Goal: Task Accomplishment & Management: Manage account settings

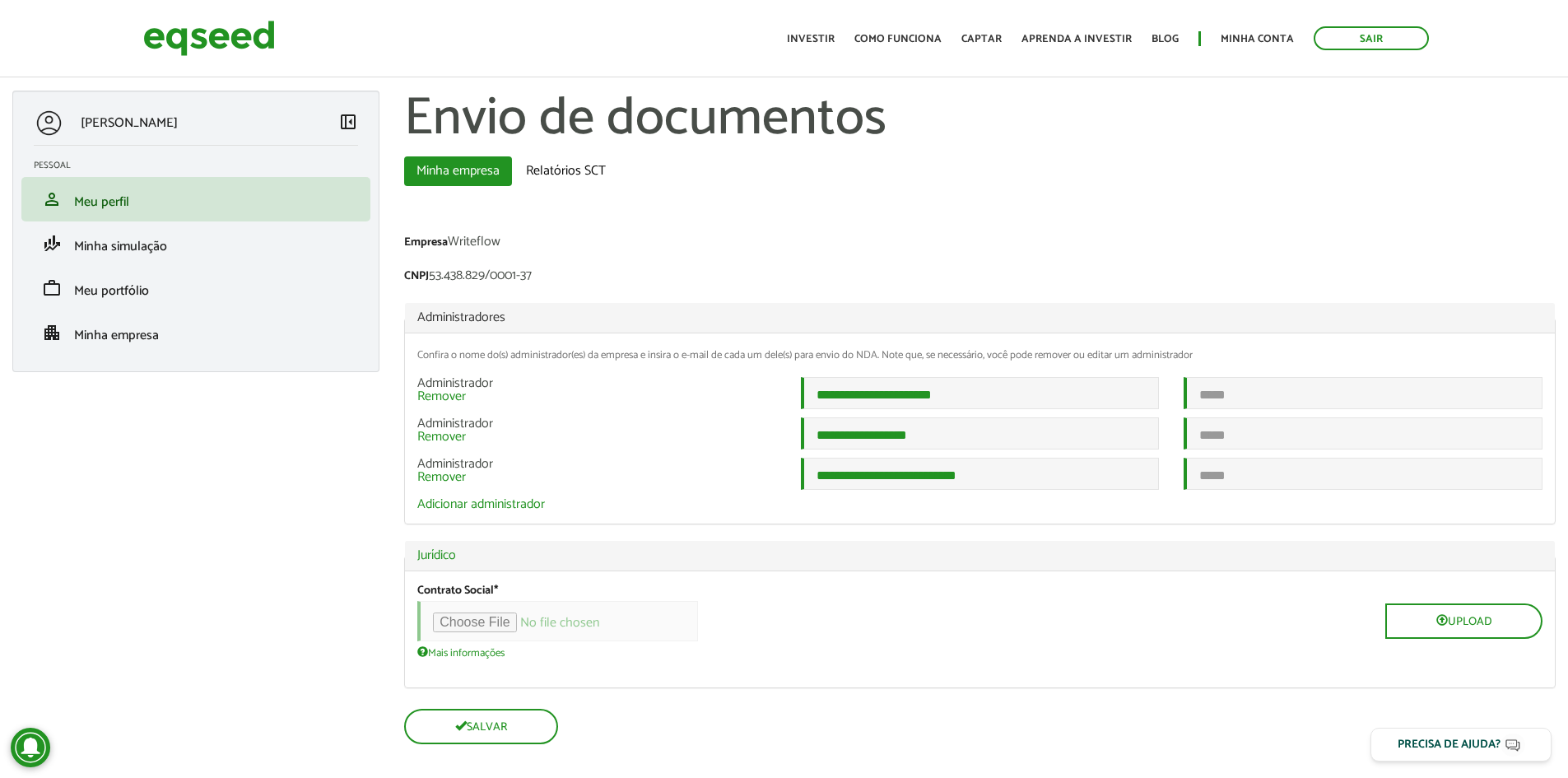
scroll to position [41, 0]
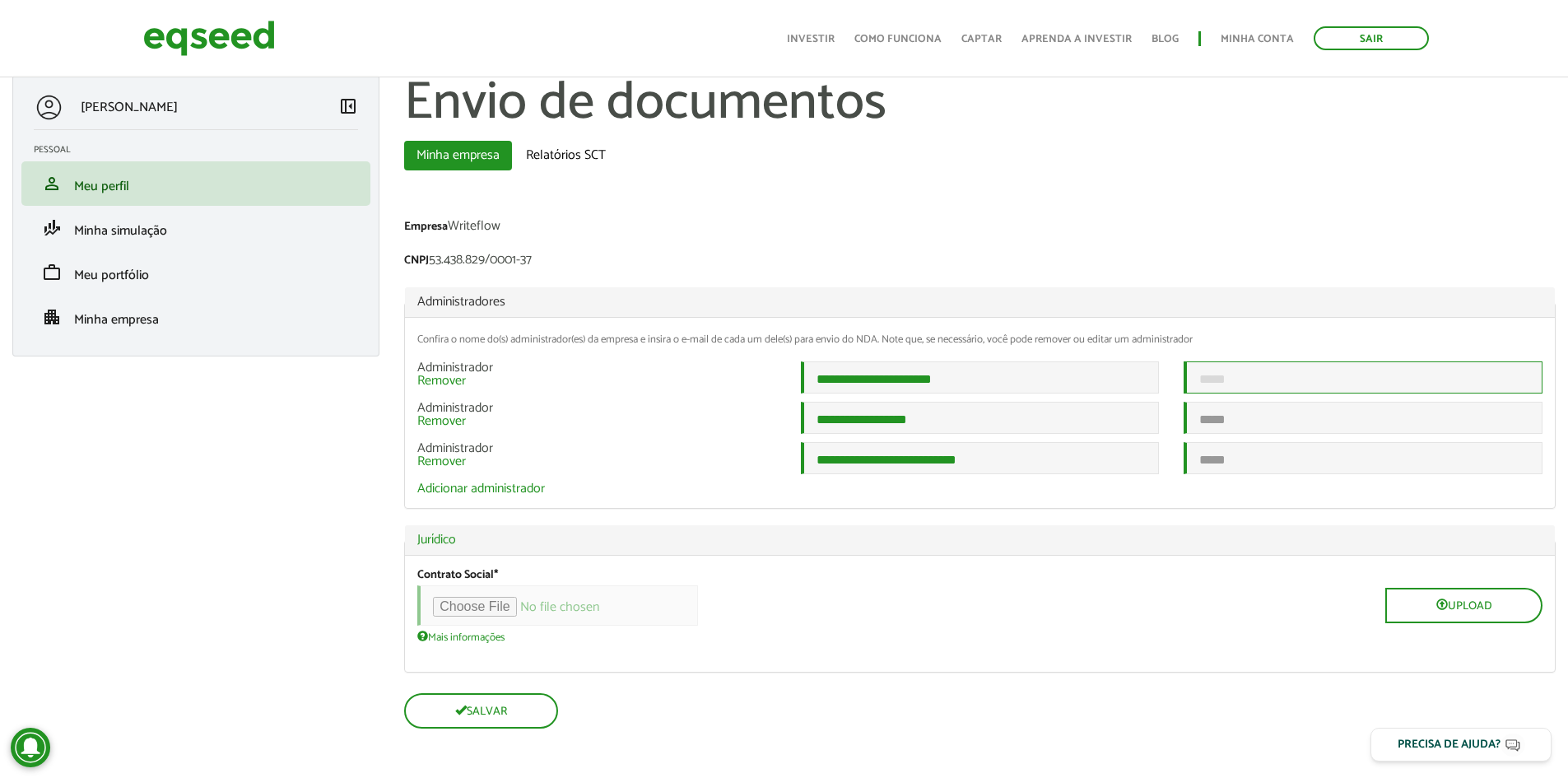
click at [1272, 361] on input "email" at bounding box center [1362, 377] width 358 height 32
type input "**********"
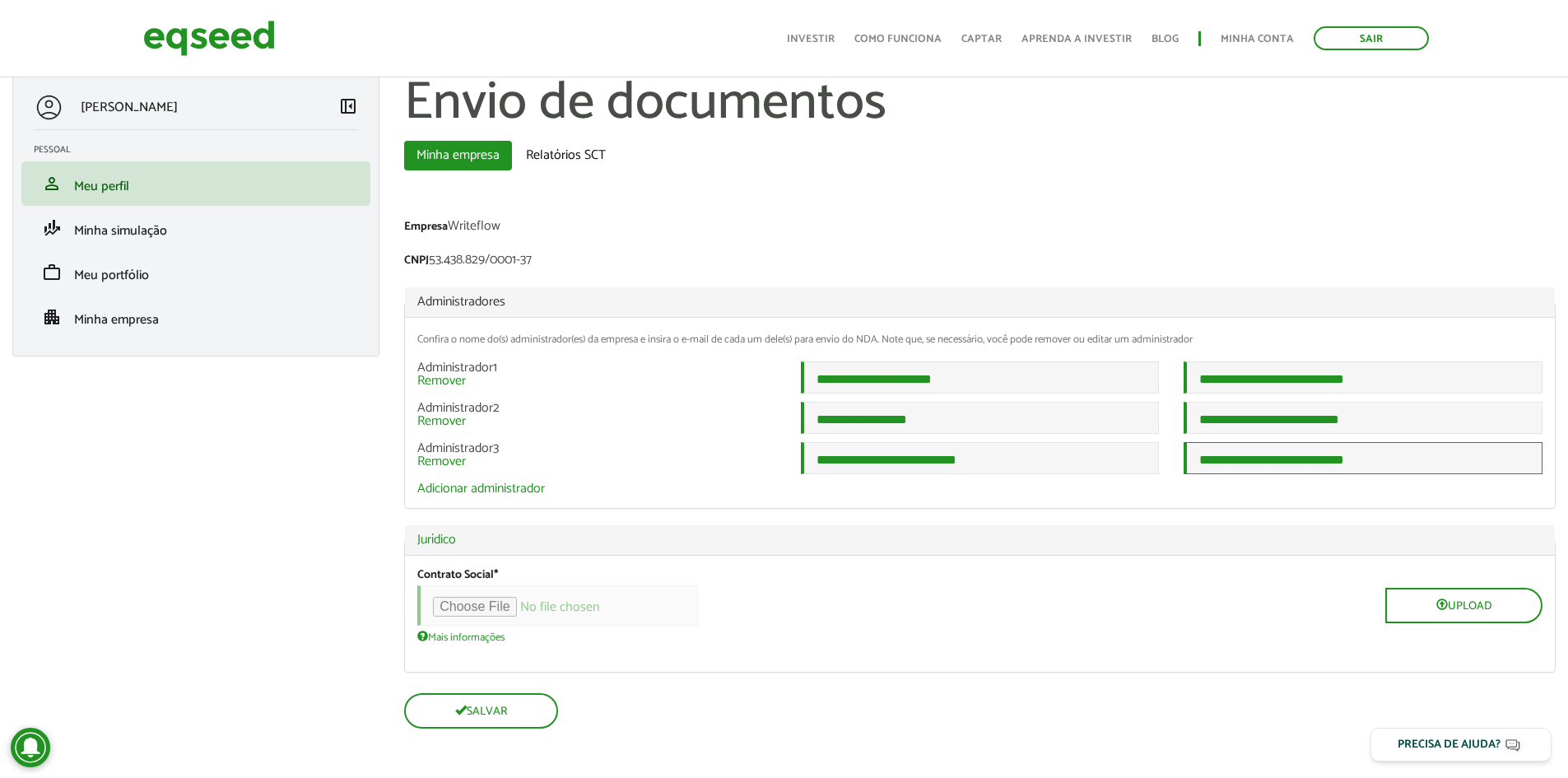
type input "**********"
click at [1173, 581] on div "Contrato Social * Upload Mais informações Arquivos devem ter menos que 100 MB .…" at bounding box center [980, 605] width 1125 height 75
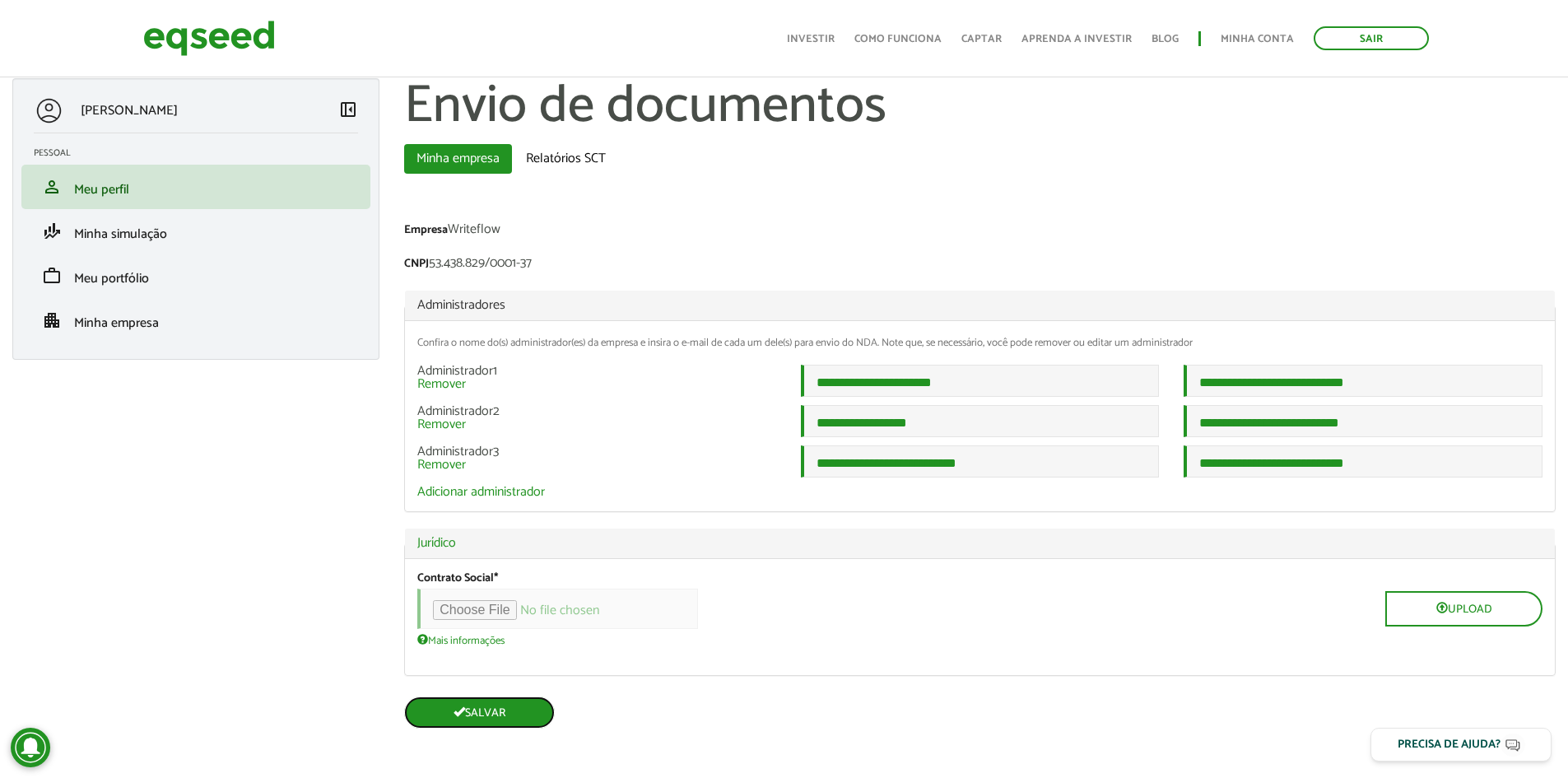
click at [497, 710] on button "Salvar" at bounding box center [479, 713] width 151 height 32
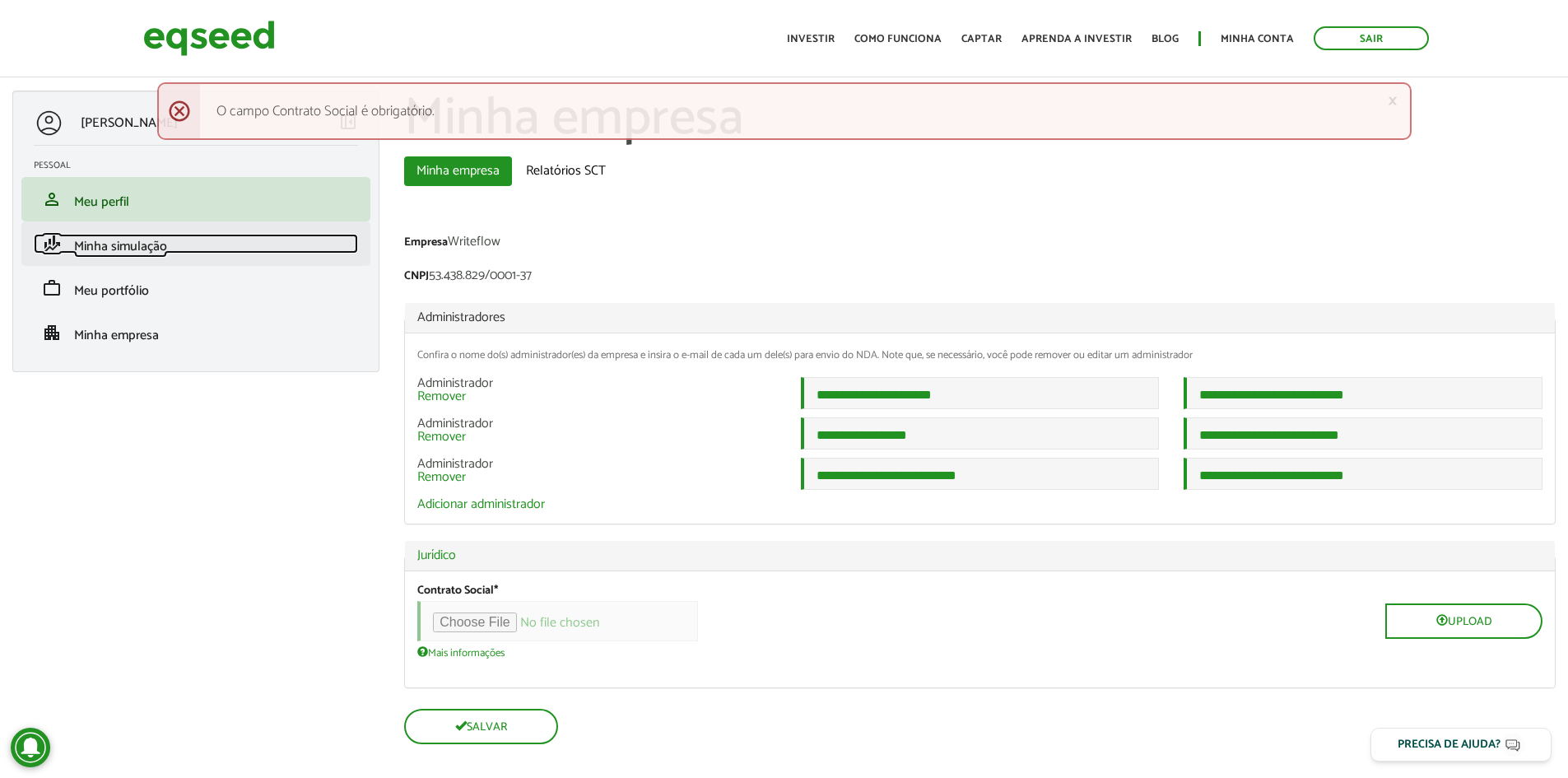
click at [176, 250] on link "finance_mode Minha simulação" at bounding box center [196, 243] width 324 height 19
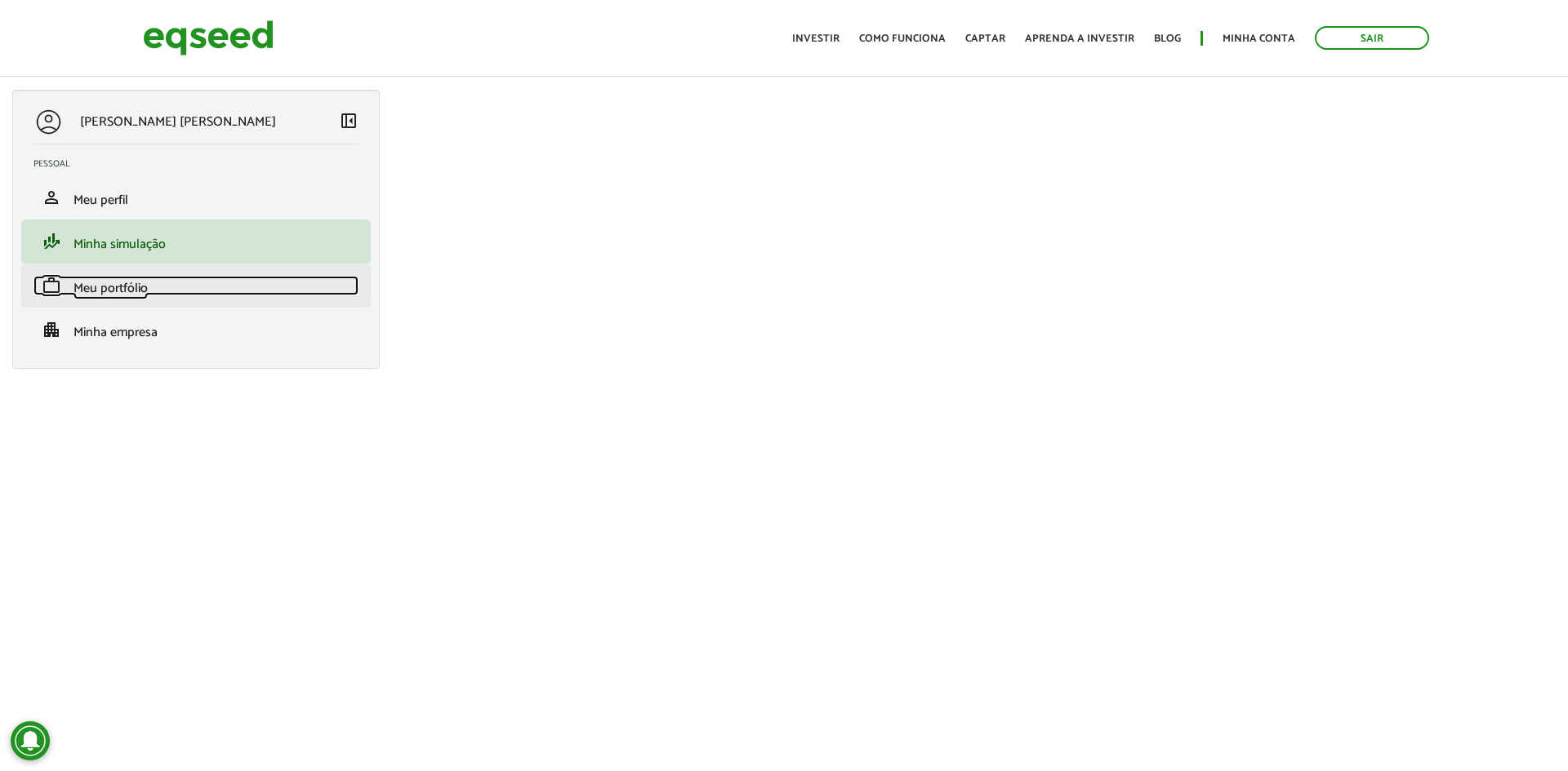
click at [122, 286] on span "Meu portfólio" at bounding box center [110, 288] width 74 height 22
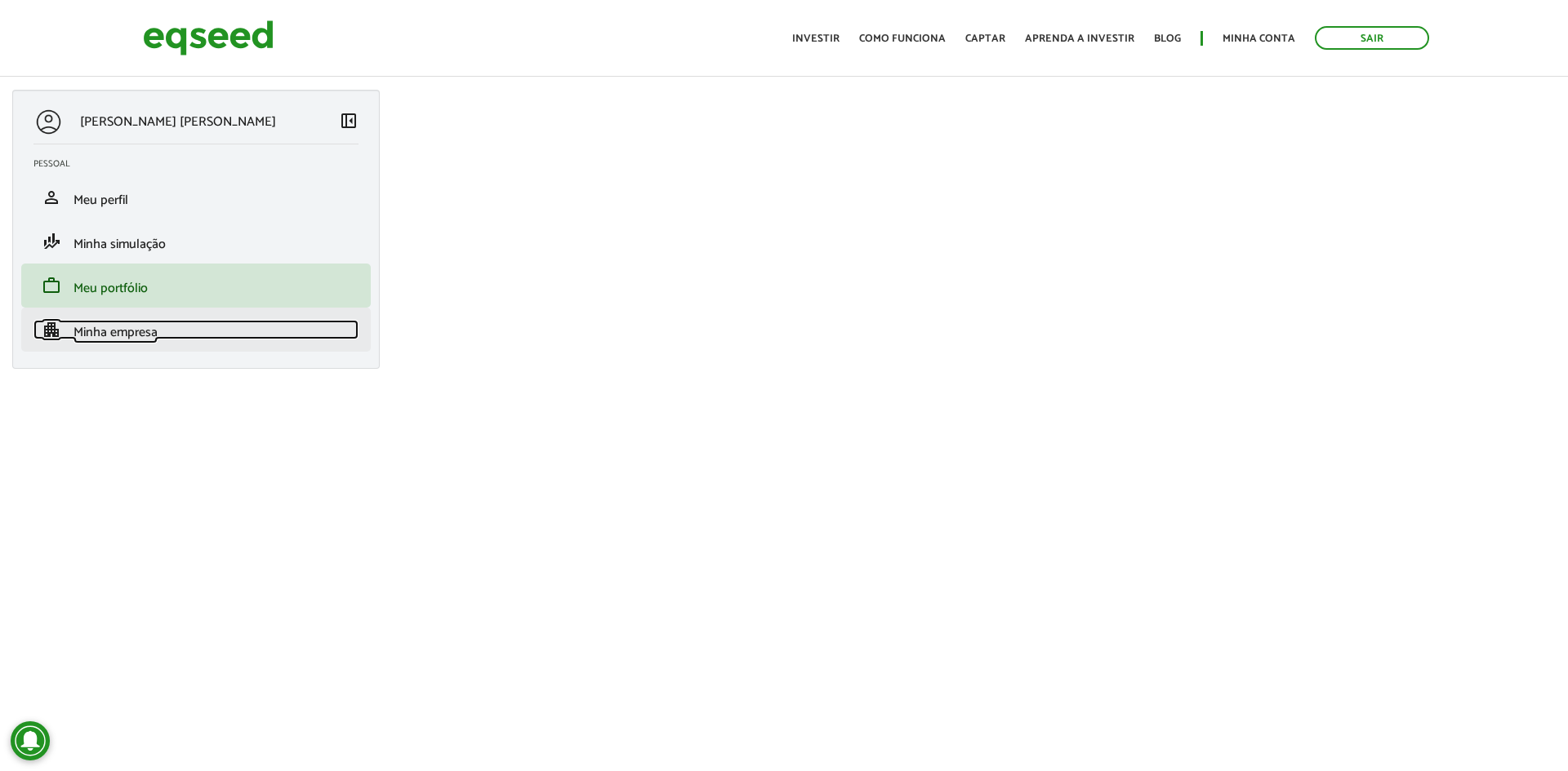
click at [127, 329] on span "Minha empresa" at bounding box center [115, 332] width 85 height 22
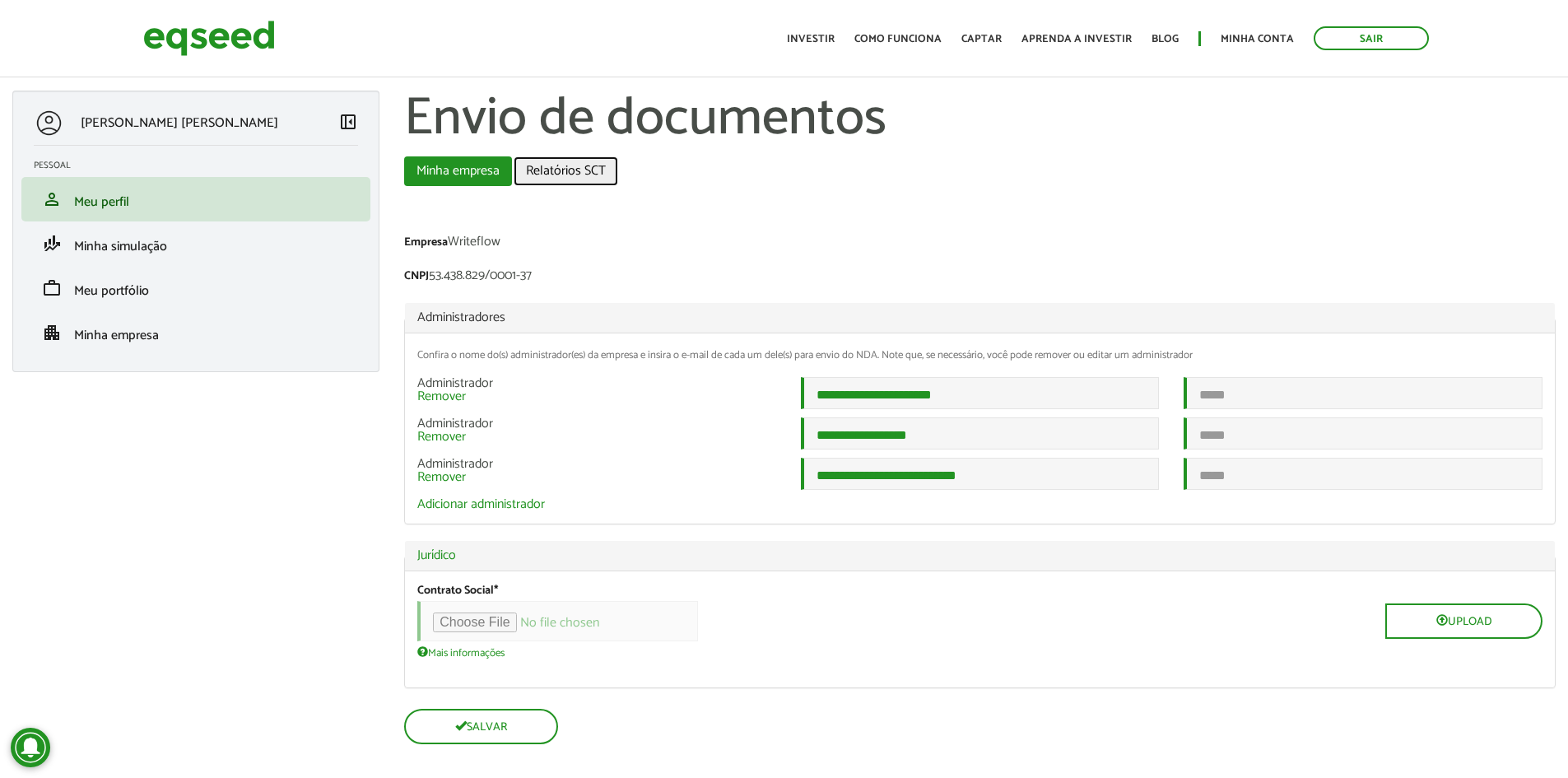
click at [577, 175] on link "Relatórios SCT" at bounding box center [566, 170] width 105 height 30
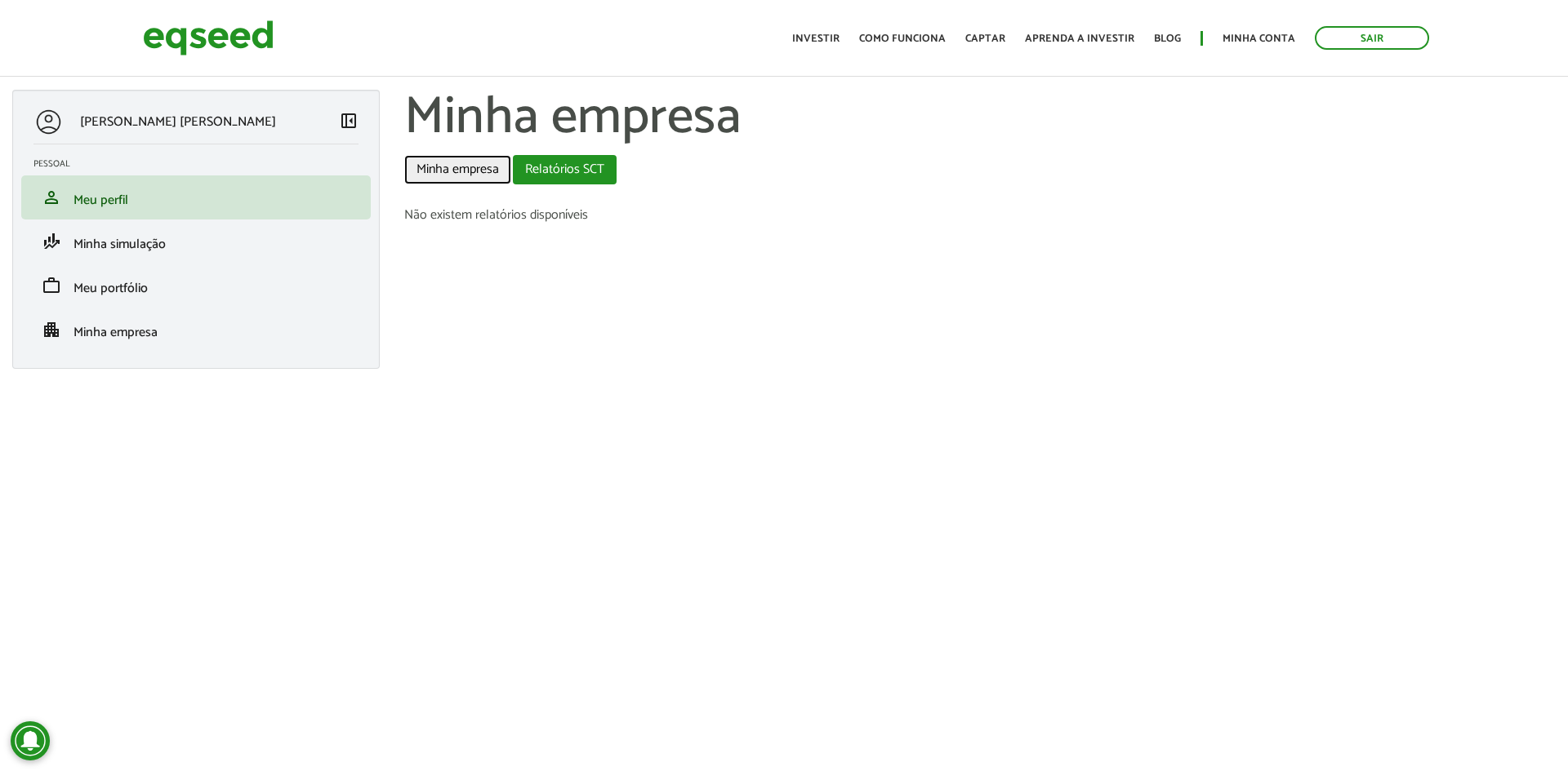
click at [453, 164] on link "Minha empresa" at bounding box center [458, 169] width 107 height 29
